Goal: Task Accomplishment & Management: Manage account settings

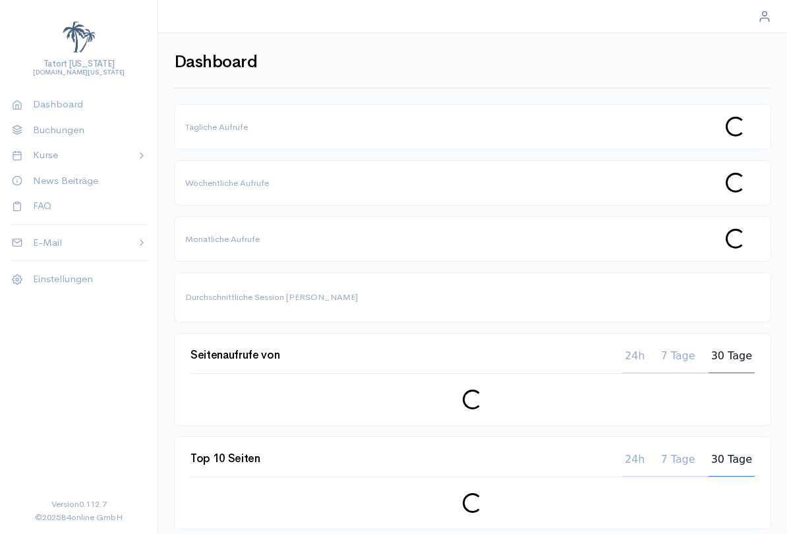
click at [47, 157] on p "Kurse" at bounding box center [79, 155] width 93 height 15
click at [38, 195] on span "Kitesurfen" at bounding box center [84, 197] width 103 height 13
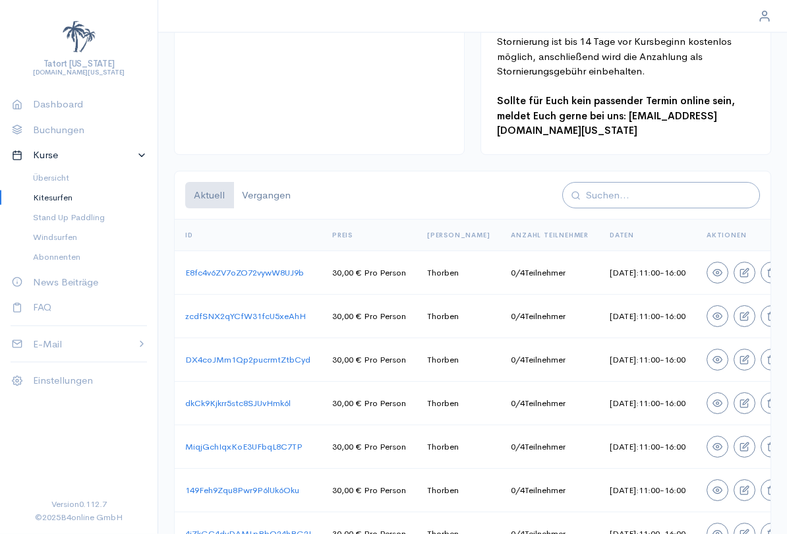
scroll to position [0, 11]
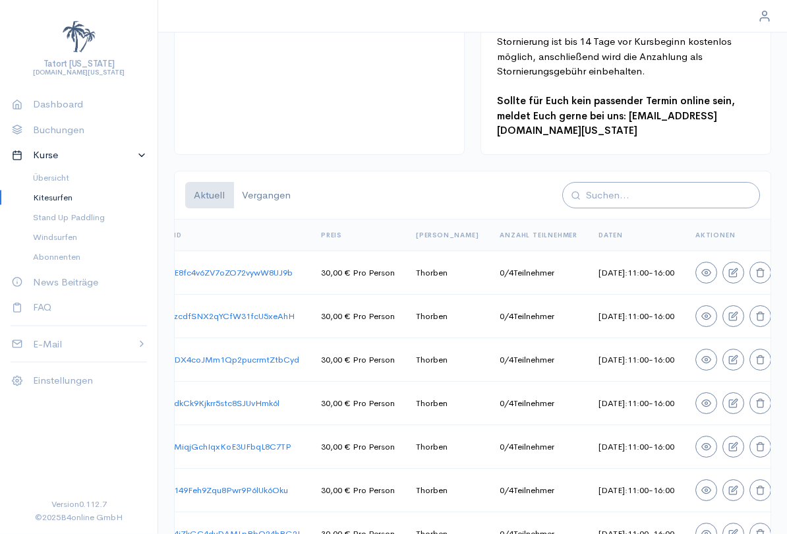
click at [42, 123] on p "Buchungen" at bounding box center [84, 130] width 103 height 15
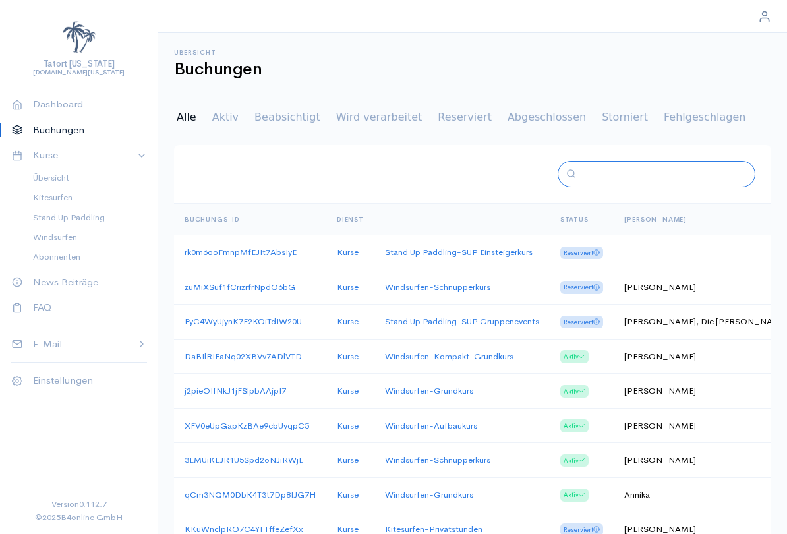
click at [629, 179] on input "text" at bounding box center [661, 174] width 160 height 15
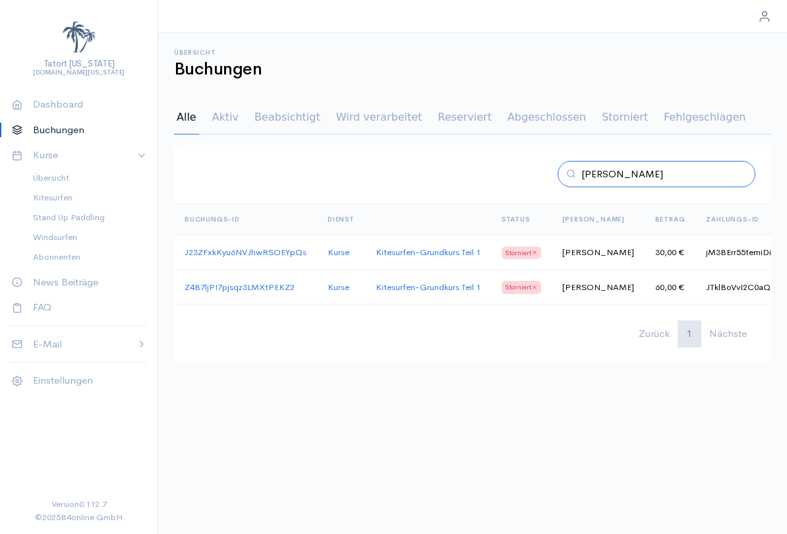
click at [677, 176] on input "[PERSON_NAME]" at bounding box center [661, 174] width 160 height 15
type input "R"
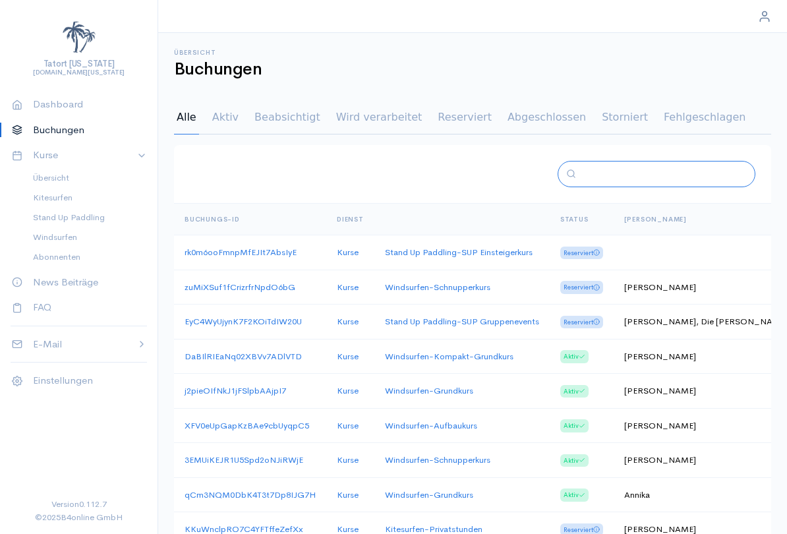
click at [661, 179] on input "text" at bounding box center [661, 174] width 160 height 15
type input "[PERSON_NAME]"
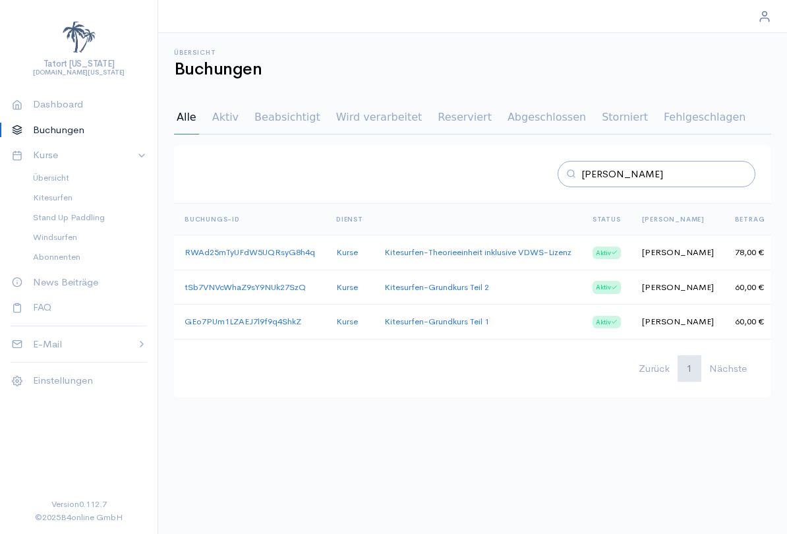
click at [264, 321] on link "GEo7PUm1LZAEJ7l9f9q4ShkZ" at bounding box center [243, 321] width 117 height 11
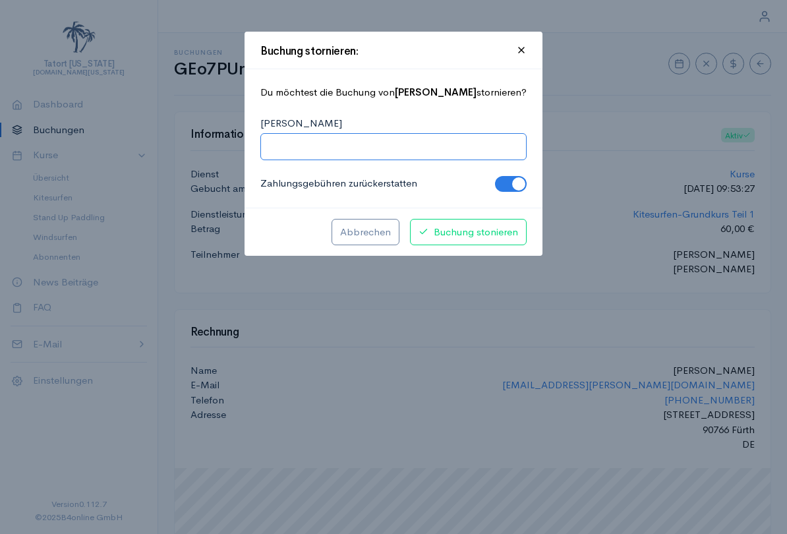
click at [401, 148] on input "[PERSON_NAME]" at bounding box center [393, 146] width 249 height 15
click at [388, 147] on input "Windmangel und Urlaubsende" at bounding box center [393, 146] width 249 height 15
click at [387, 146] on input "Windmangel und Urlaubsende" at bounding box center [393, 146] width 249 height 15
type input "Windmangel und Urlaubsende"
click at [486, 225] on span "Buchung stonieren" at bounding box center [469, 232] width 100 height 15
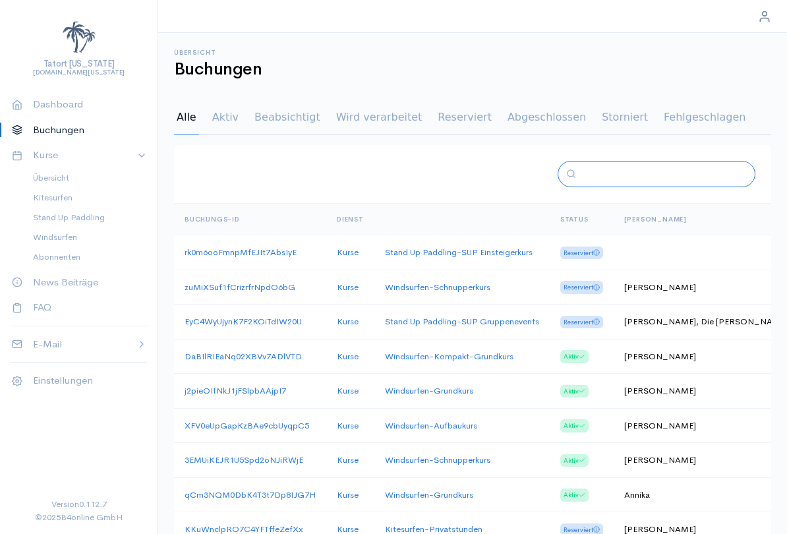
click at [675, 179] on input "text" at bounding box center [661, 174] width 160 height 15
type input "[PERSON_NAME]"
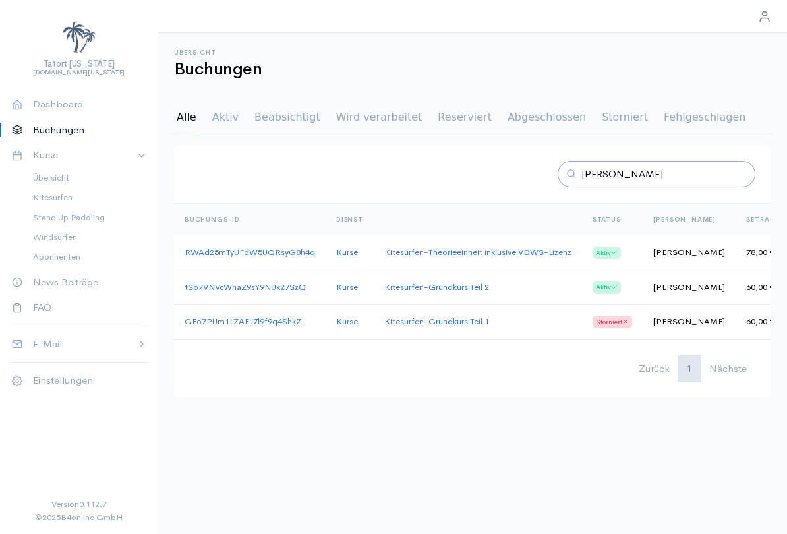
click at [268, 286] on link "tSb7VNVcWhaZ9sY9NUk27SzQ" at bounding box center [245, 286] width 121 height 11
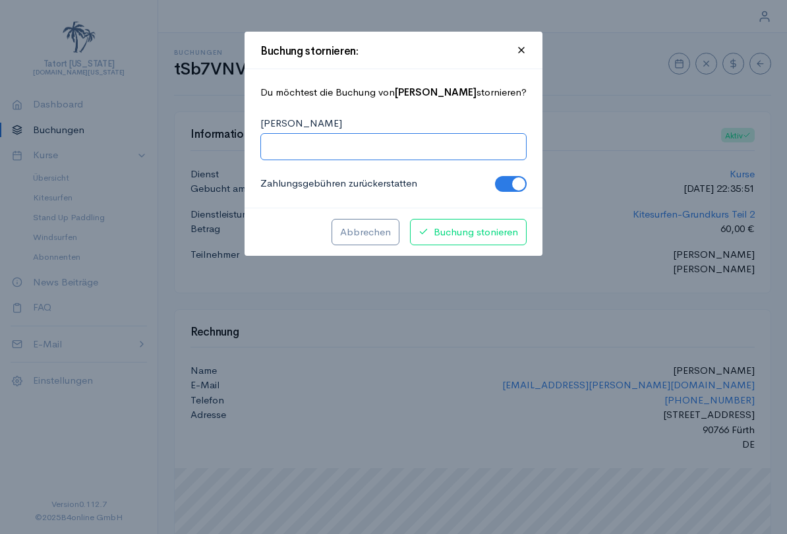
click at [381, 152] on input "[PERSON_NAME]" at bounding box center [393, 146] width 249 height 15
paste input "Windmangel und Urlaubsende"
type input "Windmangel und Urlaubsende"
click at [483, 230] on span "Buchung stonieren" at bounding box center [469, 232] width 100 height 15
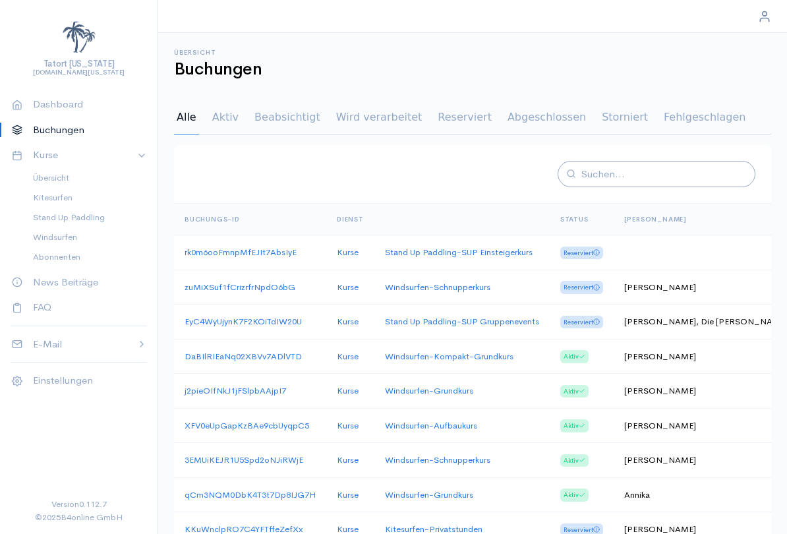
click at [663, 163] on div at bounding box center [657, 174] width 198 height 27
type input "[PERSON_NAME]"
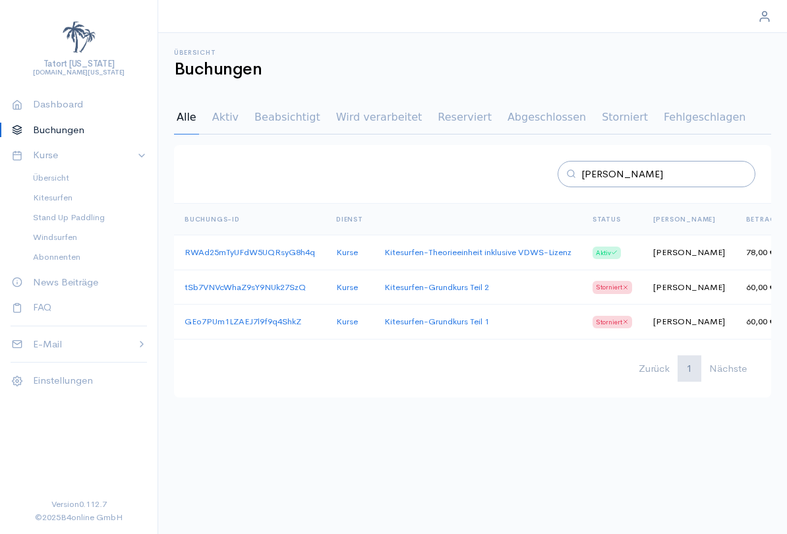
click at [214, 248] on link "RWAd25mTyUFdW5UQRsyG8h4q" at bounding box center [250, 252] width 131 height 11
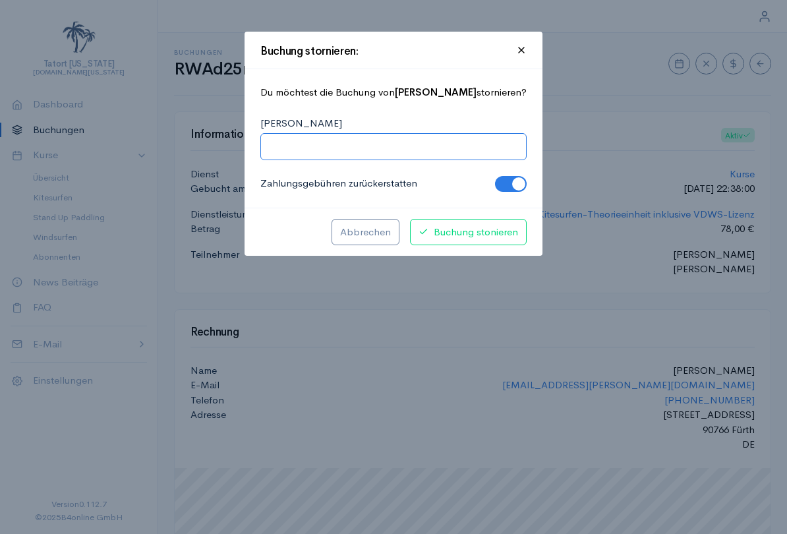
click at [419, 148] on input "[PERSON_NAME]" at bounding box center [393, 146] width 249 height 15
click at [345, 153] on input "[PERSON_NAME]" at bounding box center [393, 146] width 249 height 15
paste input "Windmangel und Urlaubsende"
type input "Windmangel und Urlaubsende"
click at [476, 233] on span "Buchung stonieren" at bounding box center [469, 232] width 100 height 15
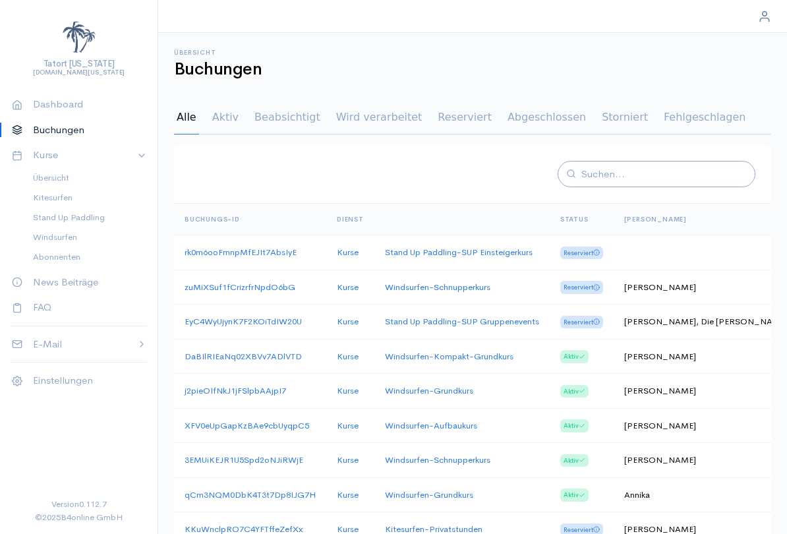
click at [38, 195] on span "Kitesurfen" at bounding box center [84, 197] width 103 height 13
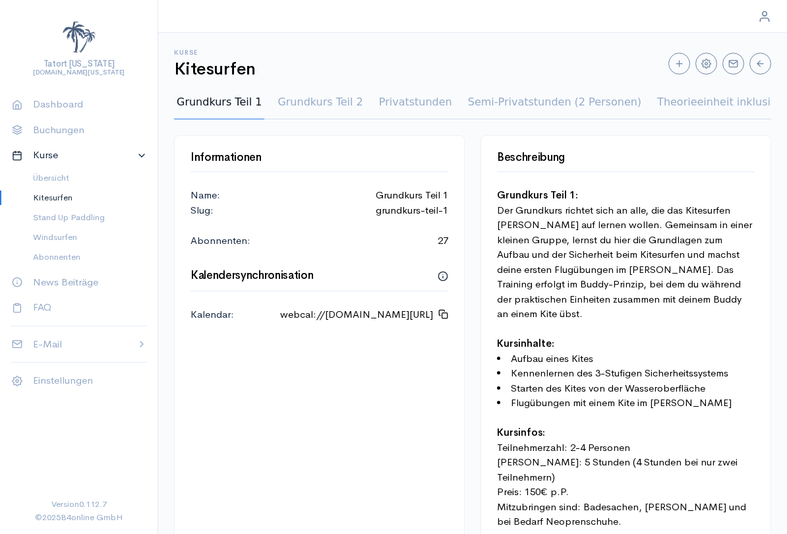
click at [46, 126] on p "Buchungen" at bounding box center [84, 130] width 103 height 15
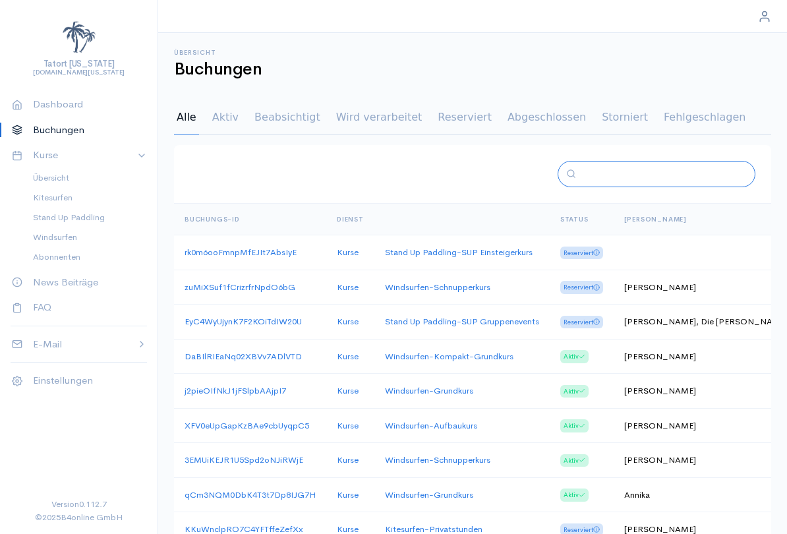
click at [649, 179] on input "text" at bounding box center [661, 174] width 160 height 15
type input "[PERSON_NAME]"
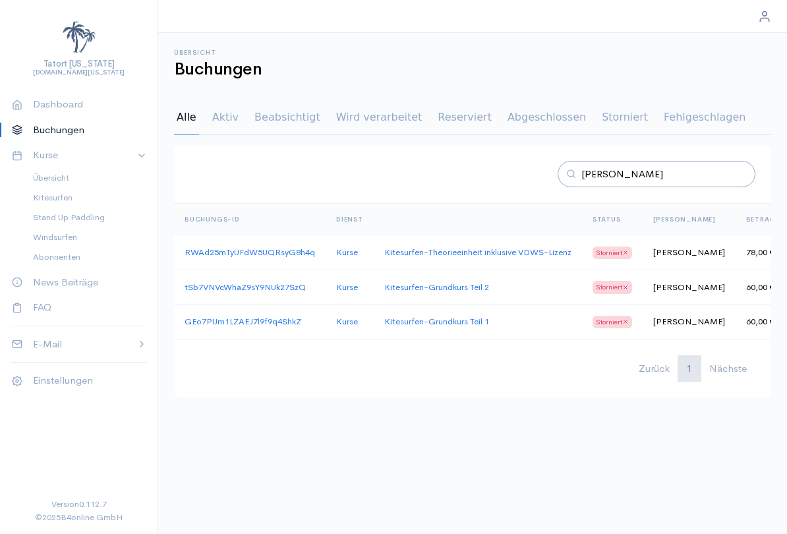
click at [216, 318] on link "GEo7PUm1LZAEJ7l9f9q4ShkZ" at bounding box center [243, 321] width 117 height 11
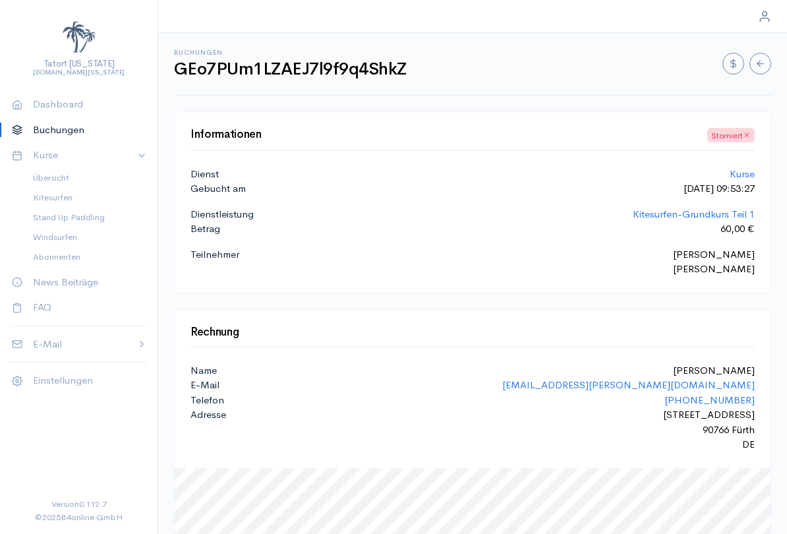
click at [742, 129] on span "Storniert" at bounding box center [730, 135] width 47 height 15
click at [733, 61] on icon "button" at bounding box center [733, 64] width 10 height 10
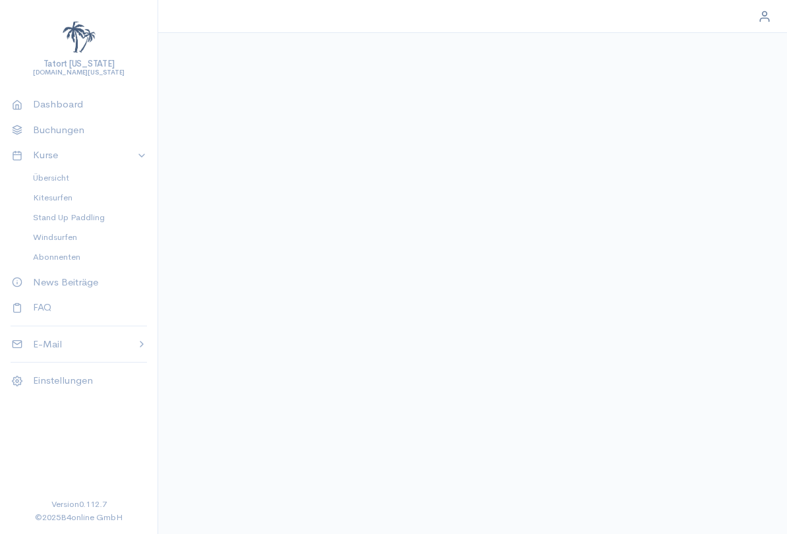
click at [46, 128] on p "Buchungen" at bounding box center [84, 130] width 103 height 15
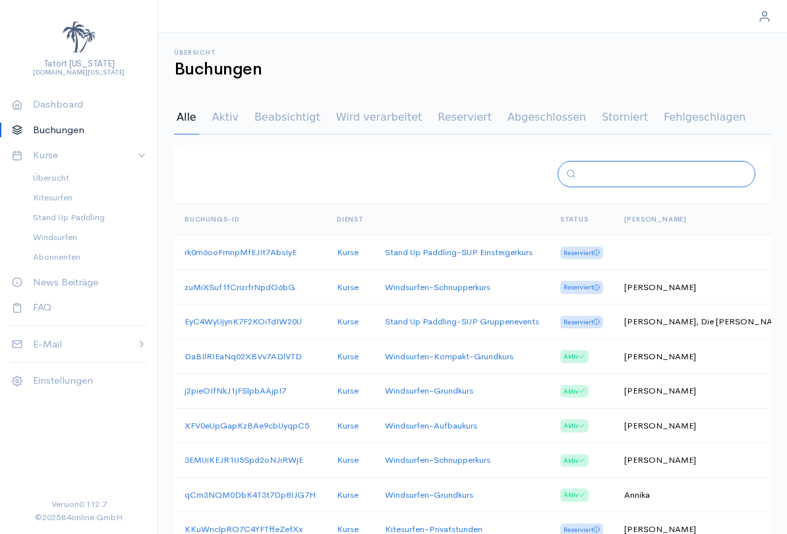
click at [704, 177] on input "text" at bounding box center [661, 174] width 160 height 15
type input "[PERSON_NAME]"
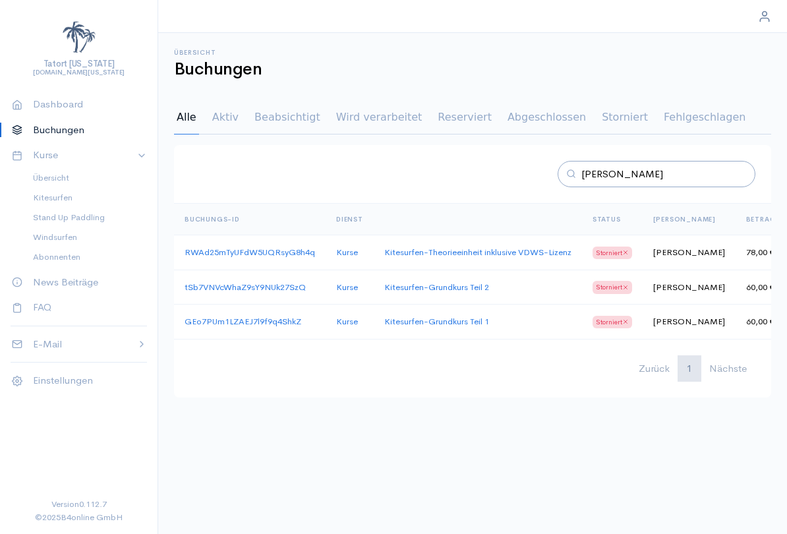
click at [206, 322] on link "GEo7PUm1LZAEJ7l9f9q4ShkZ" at bounding box center [243, 321] width 117 height 11
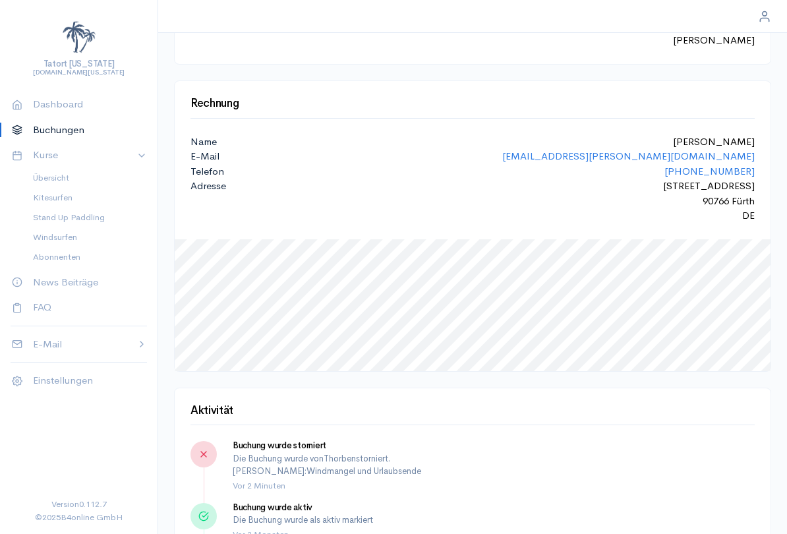
scroll to position [308, 0]
